Goal: Task Accomplishment & Management: Manage account settings

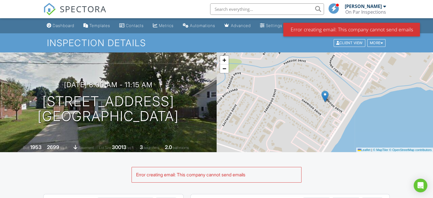
click at [72, 11] on span "SPECTORA" at bounding box center [83, 9] width 47 height 12
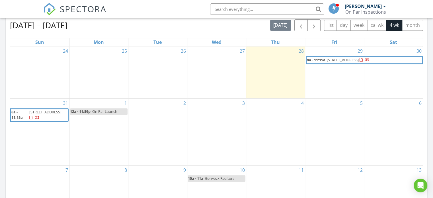
scroll to position [227, 0]
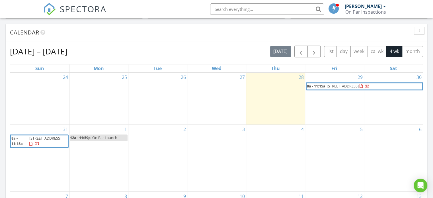
click at [328, 85] on span "5941 Elmwood St, Monroe 48161" at bounding box center [343, 85] width 32 height 5
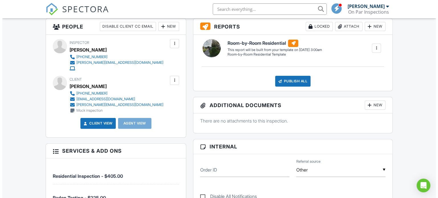
scroll to position [152, 0]
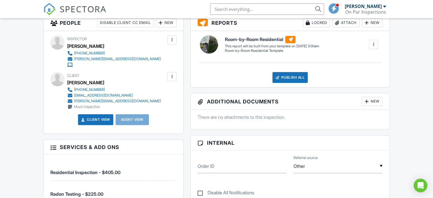
click at [171, 78] on div at bounding box center [172, 77] width 6 height 6
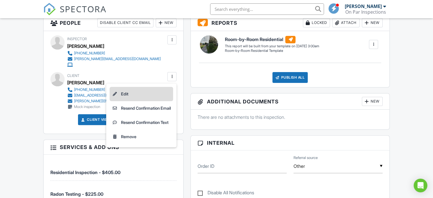
click at [122, 91] on li "Edit" at bounding box center [142, 94] width 64 height 14
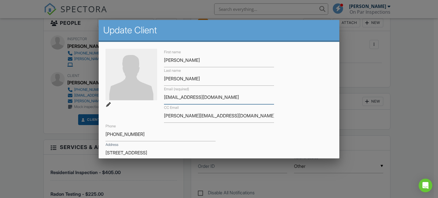
click at [185, 97] on input "[EMAIL_ADDRESS][DOMAIN_NAME]" at bounding box center [219, 97] width 110 height 14
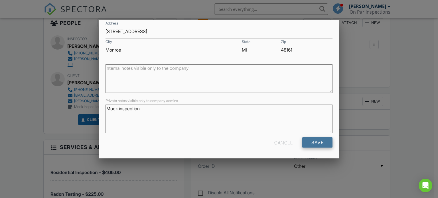
type input "[EMAIL_ADDRESS][DOMAIN_NAME]"
click at [304, 143] on input "Save" at bounding box center [317, 142] width 30 height 10
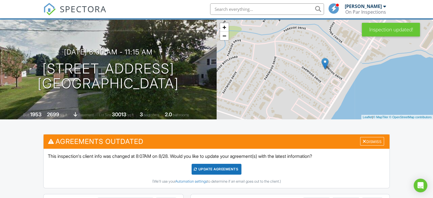
scroll to position [33, 0]
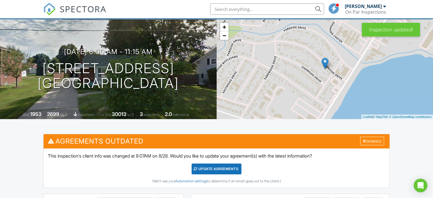
click at [225, 168] on div "Update Agreements" at bounding box center [217, 169] width 50 height 11
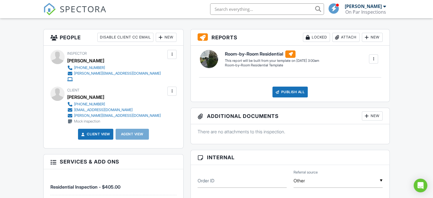
scroll to position [138, 0]
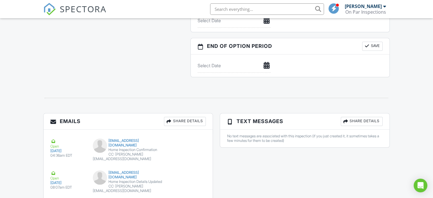
scroll to position [577, 0]
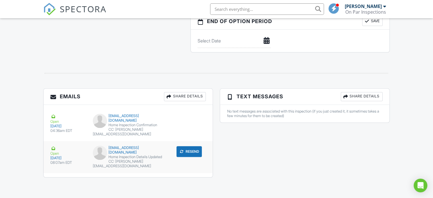
click at [186, 150] on button "Resend" at bounding box center [189, 151] width 25 height 11
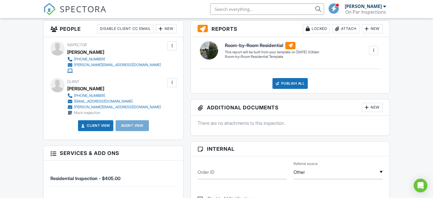
scroll to position [147, 0]
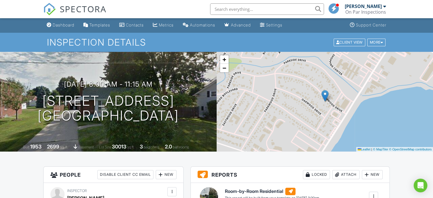
scroll to position [0, 0]
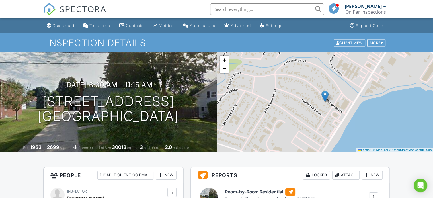
click at [369, 9] on div "[PERSON_NAME]" at bounding box center [363, 6] width 37 height 6
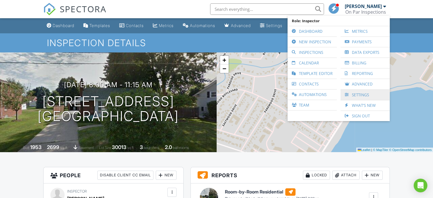
click at [361, 93] on link "Settings" at bounding box center [366, 95] width 44 height 10
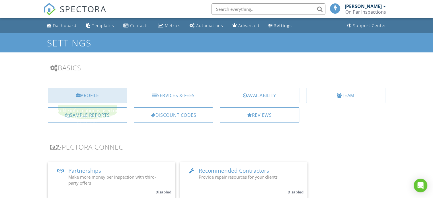
click at [96, 95] on div "Profile" at bounding box center [87, 95] width 79 height 15
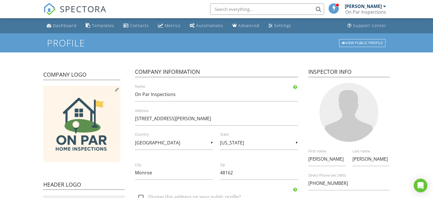
click at [117, 91] on div at bounding box center [117, 89] width 4 height 5
type input "C:\fakepath\On Par Logo white.png"
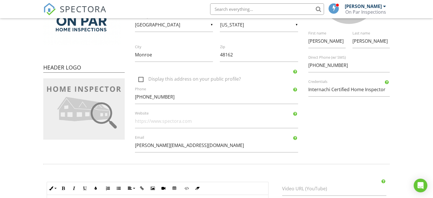
scroll to position [67, 0]
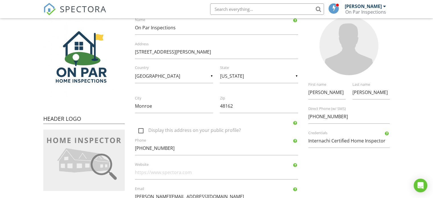
click at [324, 175] on div "Company Logo Header Logo Company Information On Par Inspections Name 1259 E Hur…" at bounding box center [217, 101] width 354 height 217
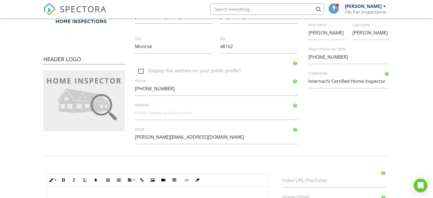
scroll to position [126, 0]
click at [230, 182] on div "Inline Style XLarge Large Normal Small Light Small/Light Bold Italic Underline …" at bounding box center [158, 179] width 222 height 13
click at [82, 113] on img at bounding box center [83, 100] width 81 height 61
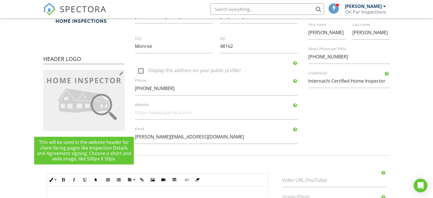
type input "C:\fakepath\Header.jpg"
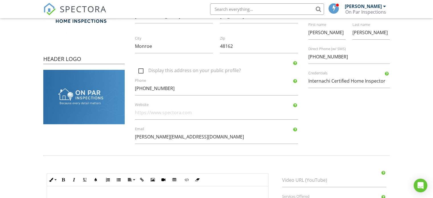
click at [22, 108] on form "Profile View Public Profile Company Logo Header Logo Company Information On Par…" at bounding box center [216, 99] width 433 height 385
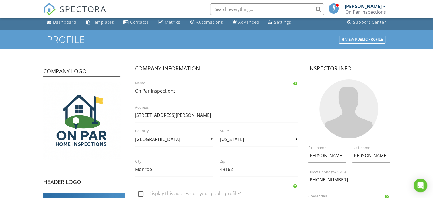
scroll to position [0, 0]
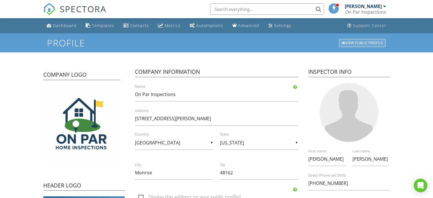
click at [361, 41] on div "View Public Profile" at bounding box center [362, 43] width 46 height 8
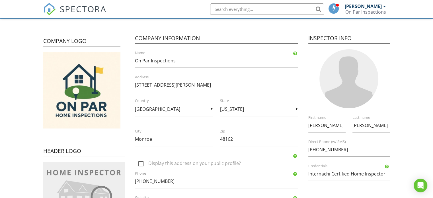
scroll to position [32, 0]
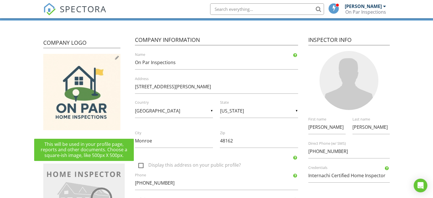
click at [119, 55] on div at bounding box center [117, 57] width 4 height 5
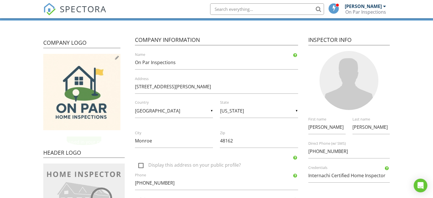
scroll to position [108, 0]
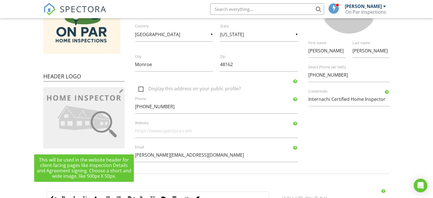
click at [80, 119] on img at bounding box center [83, 117] width 81 height 61
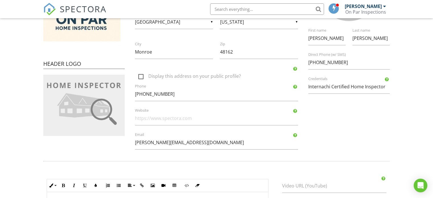
scroll to position [121, 0]
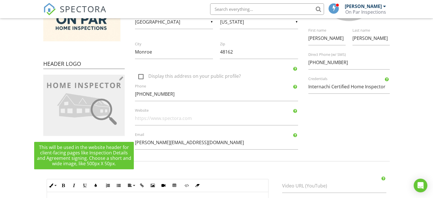
click at [122, 79] on div at bounding box center [121, 78] width 4 height 5
click at [67, 92] on img at bounding box center [83, 105] width 81 height 61
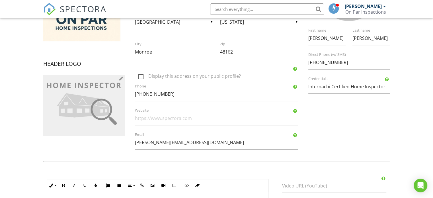
scroll to position [0, 0]
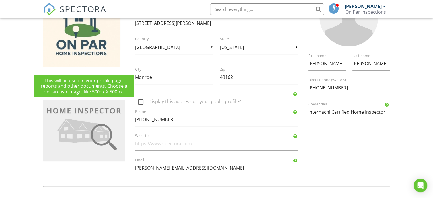
scroll to position [96, 0]
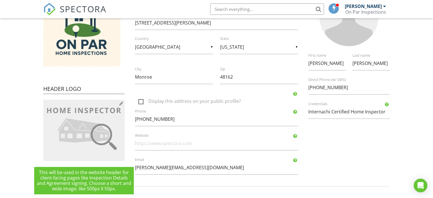
click at [85, 132] on img at bounding box center [83, 130] width 81 height 61
type input "C:\fakepath\Header.jpg"
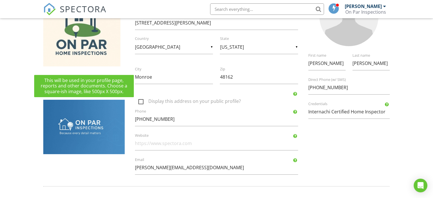
scroll to position [64, 0]
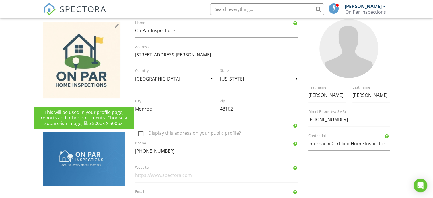
click at [76, 51] on img at bounding box center [81, 60] width 77 height 76
type input "C:\fakepath\On Par Logo white.png"
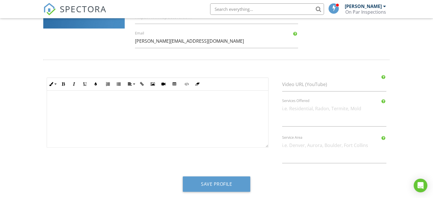
scroll to position [225, 0]
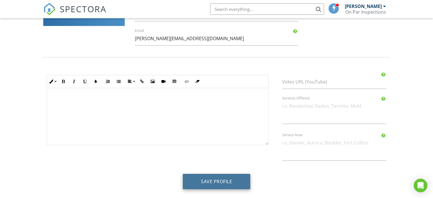
click at [218, 182] on button "Save Profile" at bounding box center [217, 181] width 68 height 15
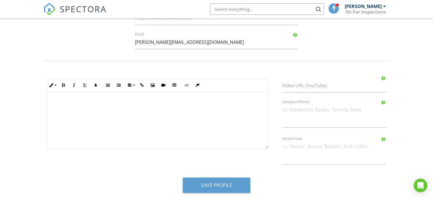
scroll to position [225, 0]
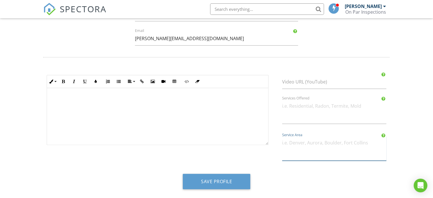
click at [321, 143] on textarea "Service Area" at bounding box center [334, 148] width 104 height 25
type textarea "Southeastern [US_STATE]"
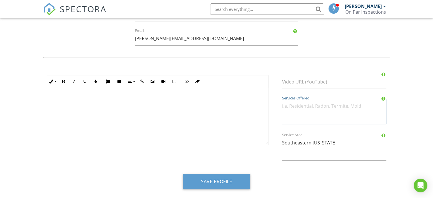
click at [319, 104] on textarea "Services Offered" at bounding box center [334, 111] width 104 height 25
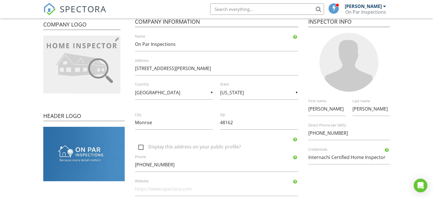
scroll to position [50, 0]
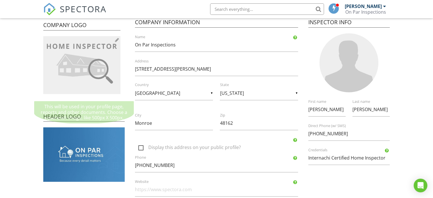
type textarea "Residential inspections and Radon testing. More to come!"
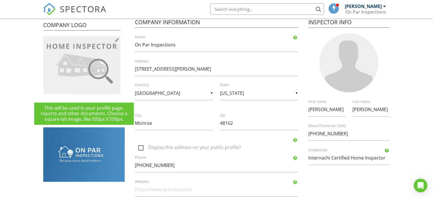
click at [84, 65] on img at bounding box center [81, 65] width 77 height 58
type input "C:\fakepath\On Par Logo white.png"
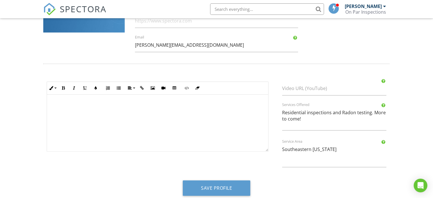
scroll to position [225, 0]
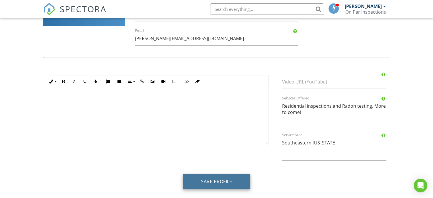
click at [224, 181] on button "Save Profile" at bounding box center [217, 181] width 68 height 15
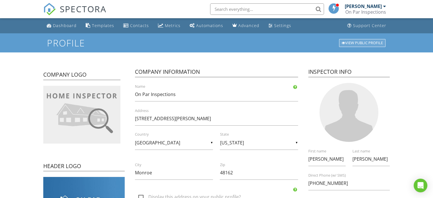
click at [350, 41] on div "View Public Profile" at bounding box center [362, 43] width 46 height 8
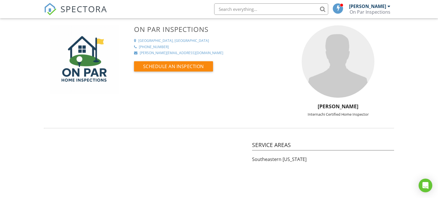
click at [377, 4] on div "[PERSON_NAME]" at bounding box center [367, 6] width 37 height 6
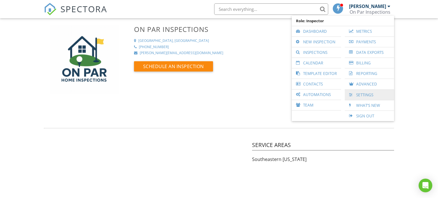
click at [361, 93] on link "Settings" at bounding box center [369, 95] width 44 height 10
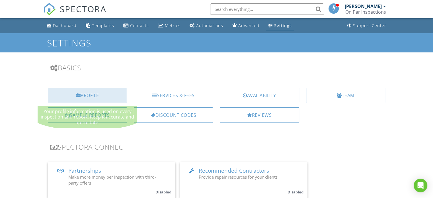
click at [102, 95] on div "Profile" at bounding box center [87, 95] width 79 height 15
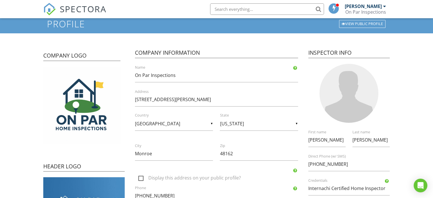
scroll to position [17, 0]
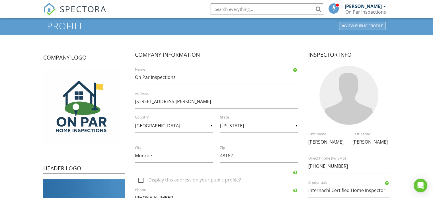
click at [364, 28] on div "View Public Profile" at bounding box center [362, 26] width 46 height 8
